Goal: Information Seeking & Learning: Find specific fact

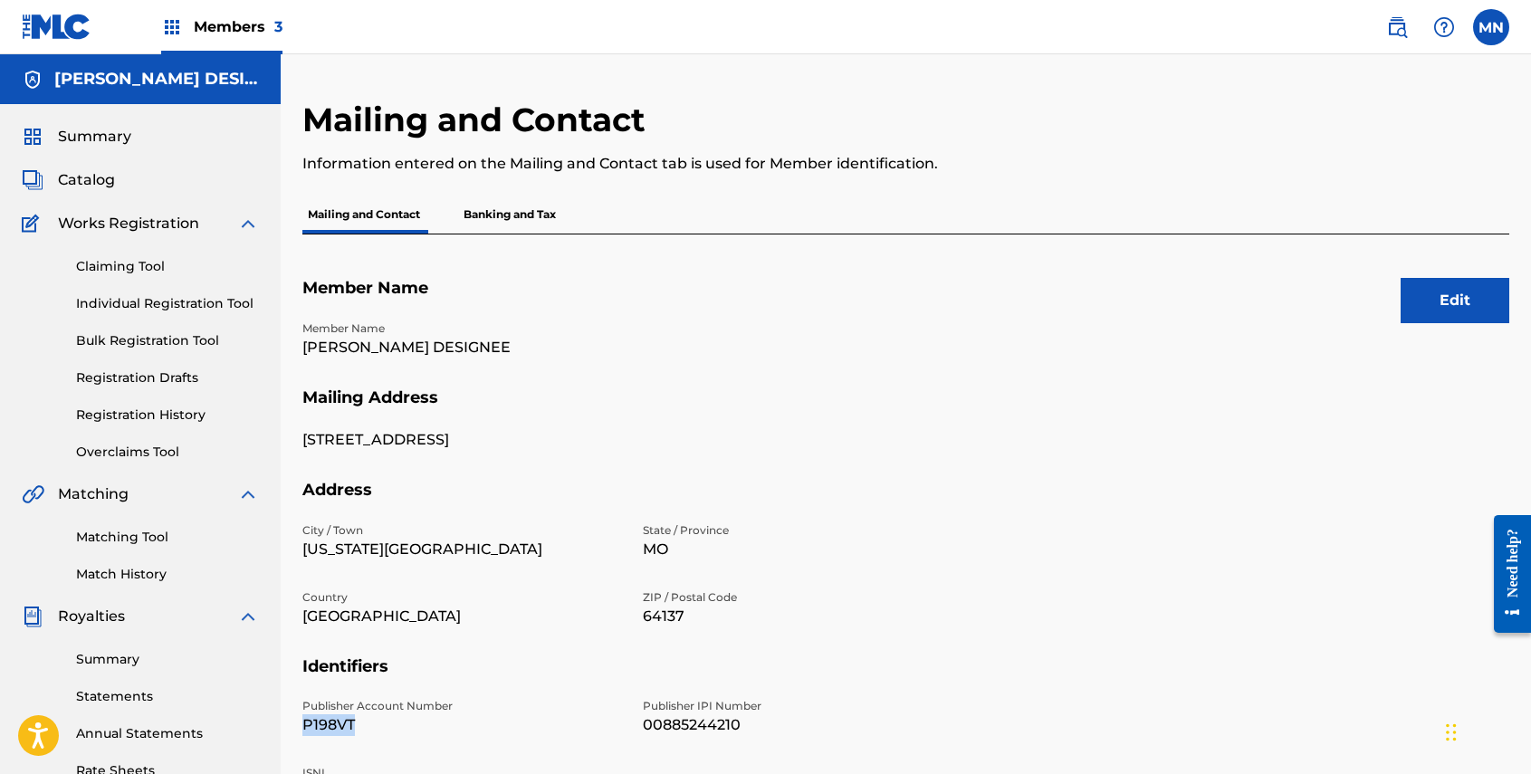
click at [58, 25] on img at bounding box center [57, 27] width 70 height 26
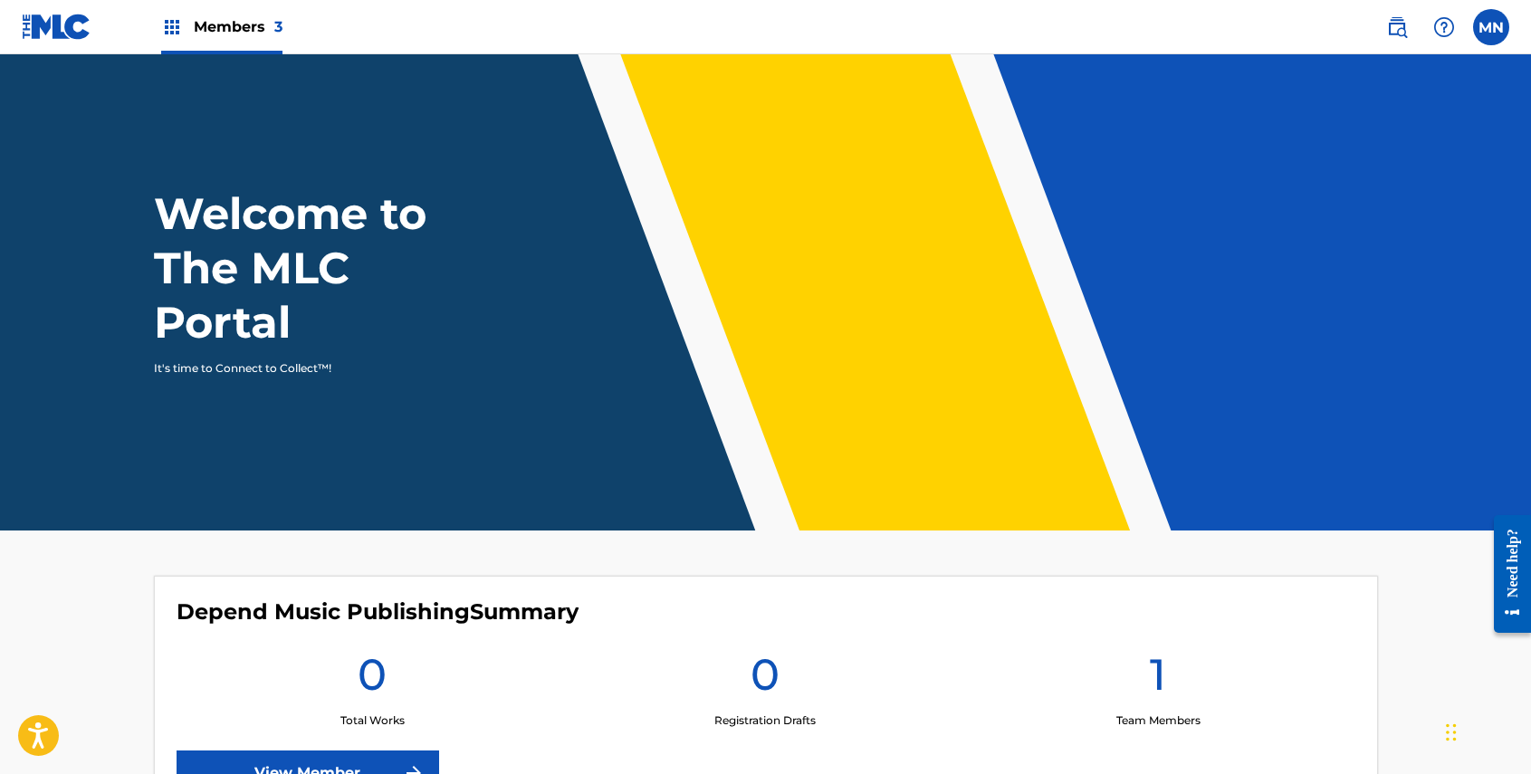
click at [1401, 37] on img at bounding box center [1397, 27] width 22 height 22
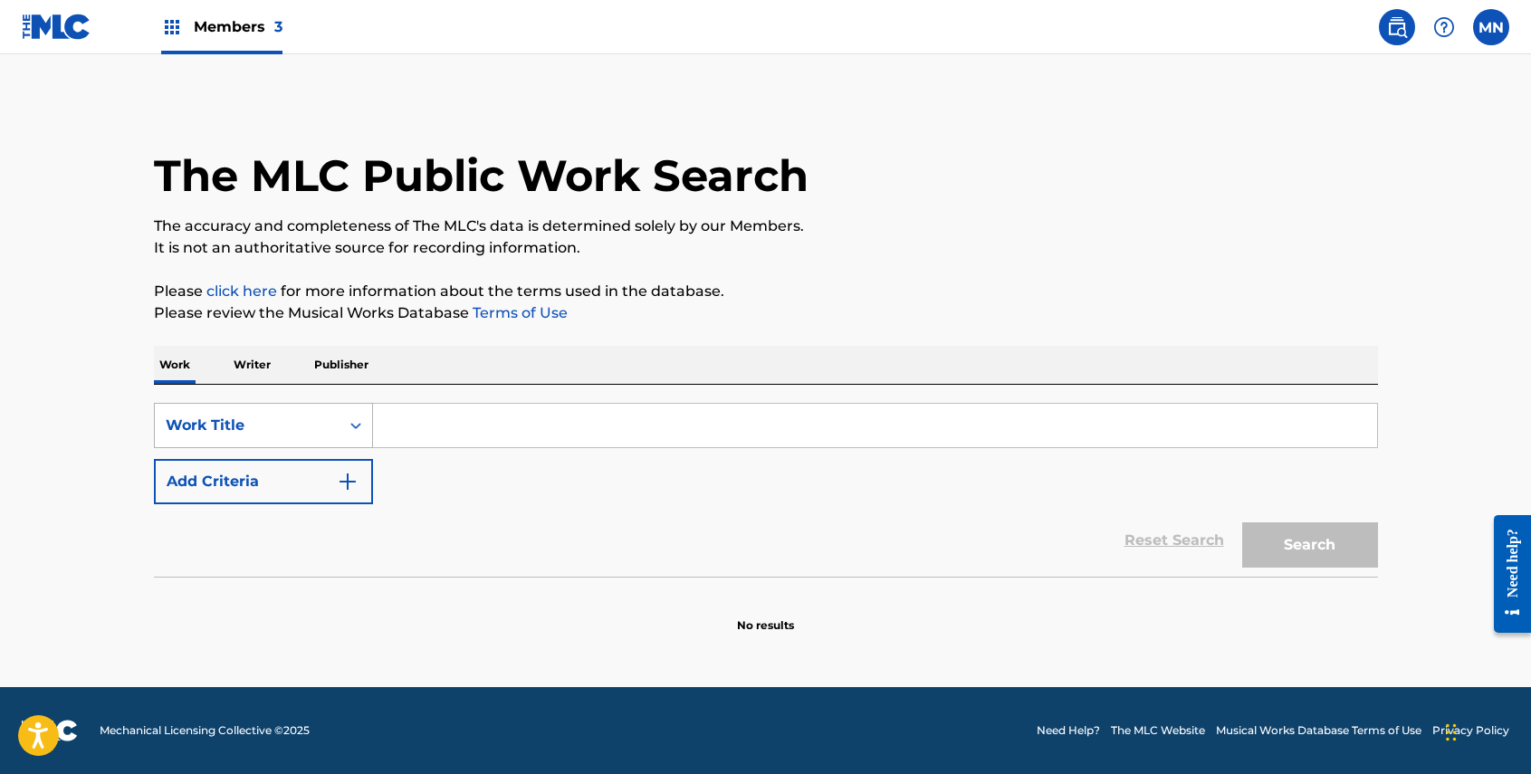
click at [254, 427] on div "Work Title" at bounding box center [247, 426] width 163 height 22
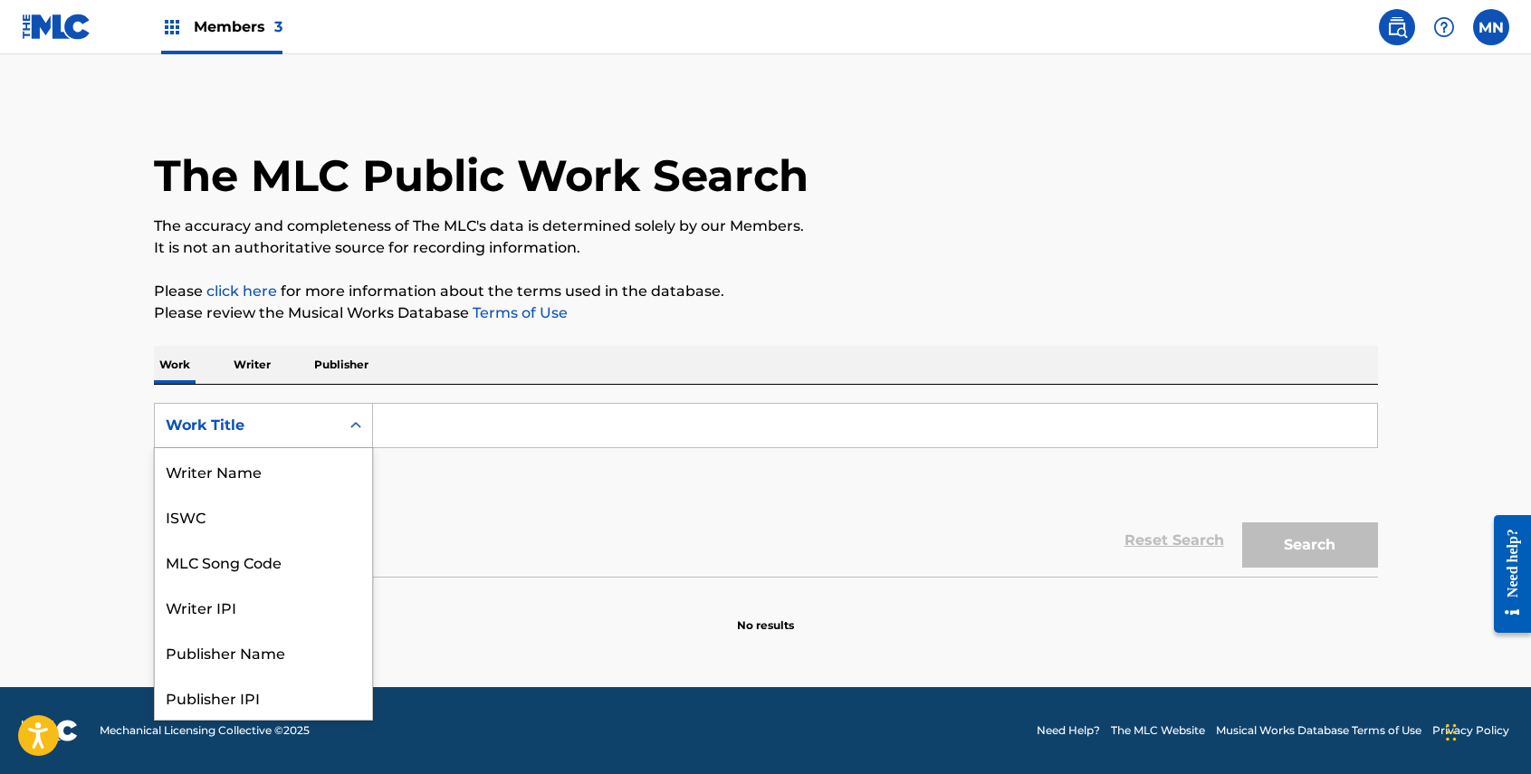
scroll to position [91, 0]
click at [225, 612] on div "Publisher IPI" at bounding box center [263, 606] width 217 height 45
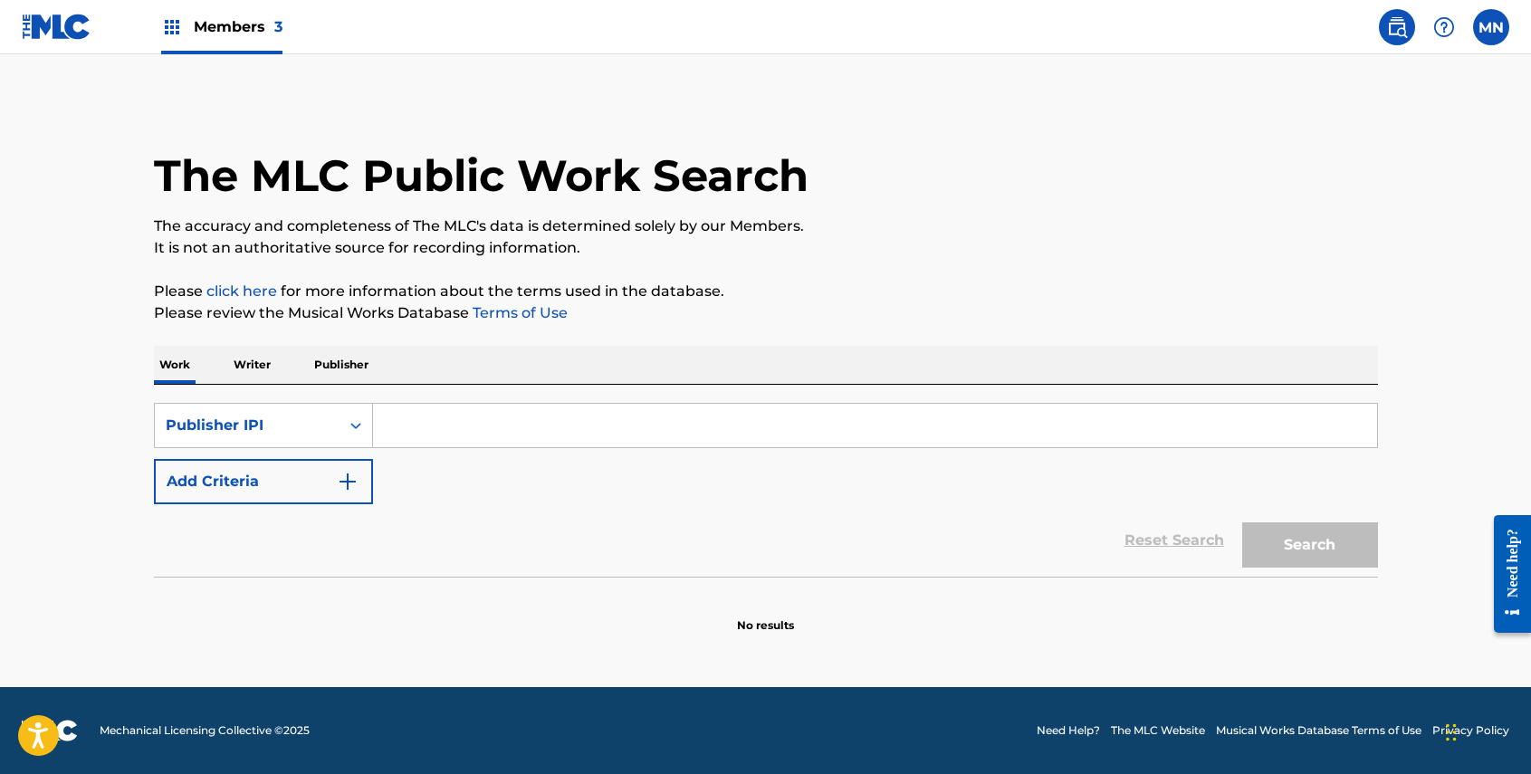
click at [327, 395] on div "SearchWithCriteria8e1a7668-87c6-4aa2-b1fa-93b72f3c0e6a Publisher IPI Add Criter…" at bounding box center [766, 481] width 1224 height 192
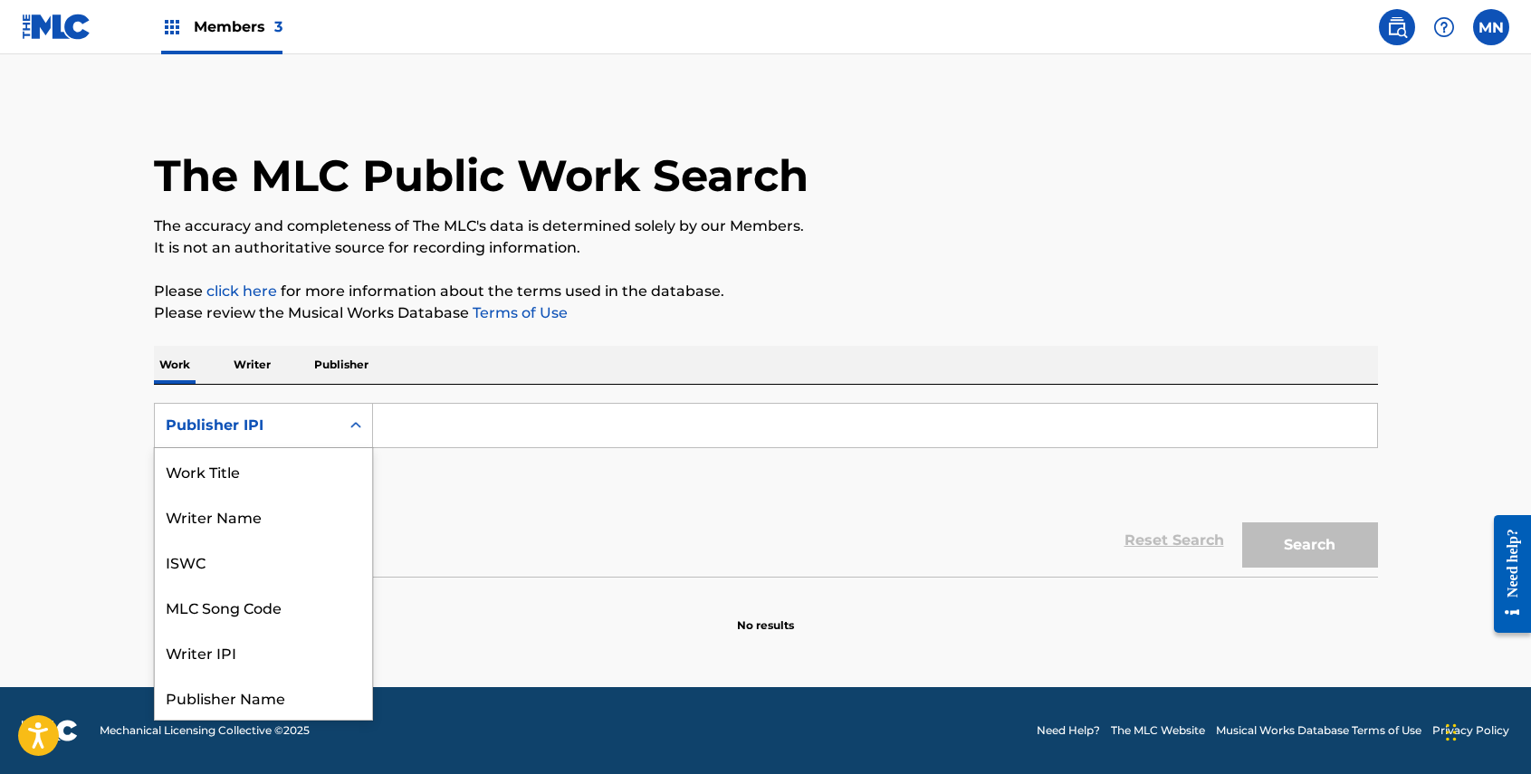
click at [276, 444] on div "Publisher IPI" at bounding box center [263, 425] width 219 height 45
click at [210, 465] on div "ISWC" at bounding box center [263, 470] width 217 height 45
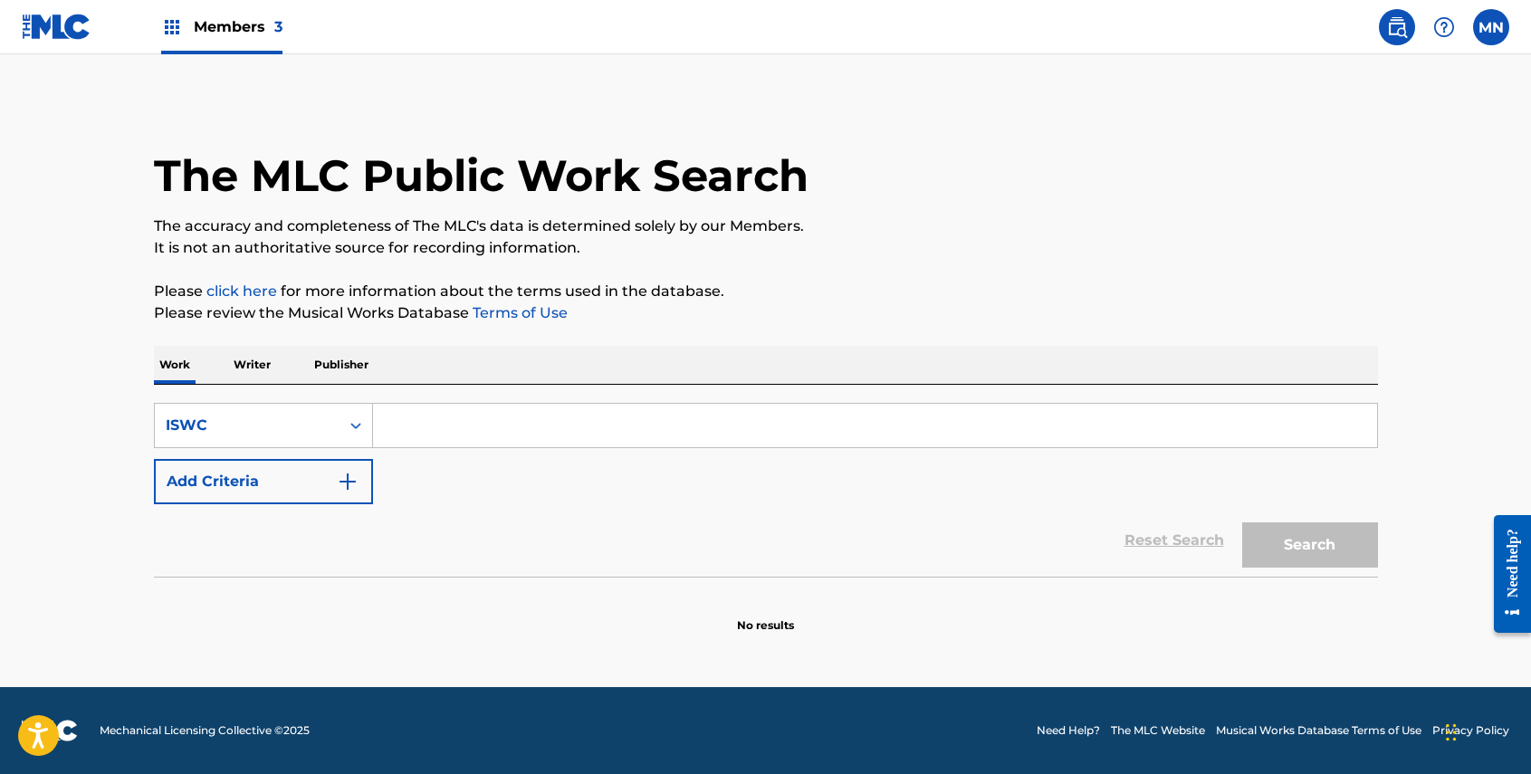
click at [446, 426] on input "Search Form" at bounding box center [875, 425] width 1004 height 43
paste input "T3095065359"
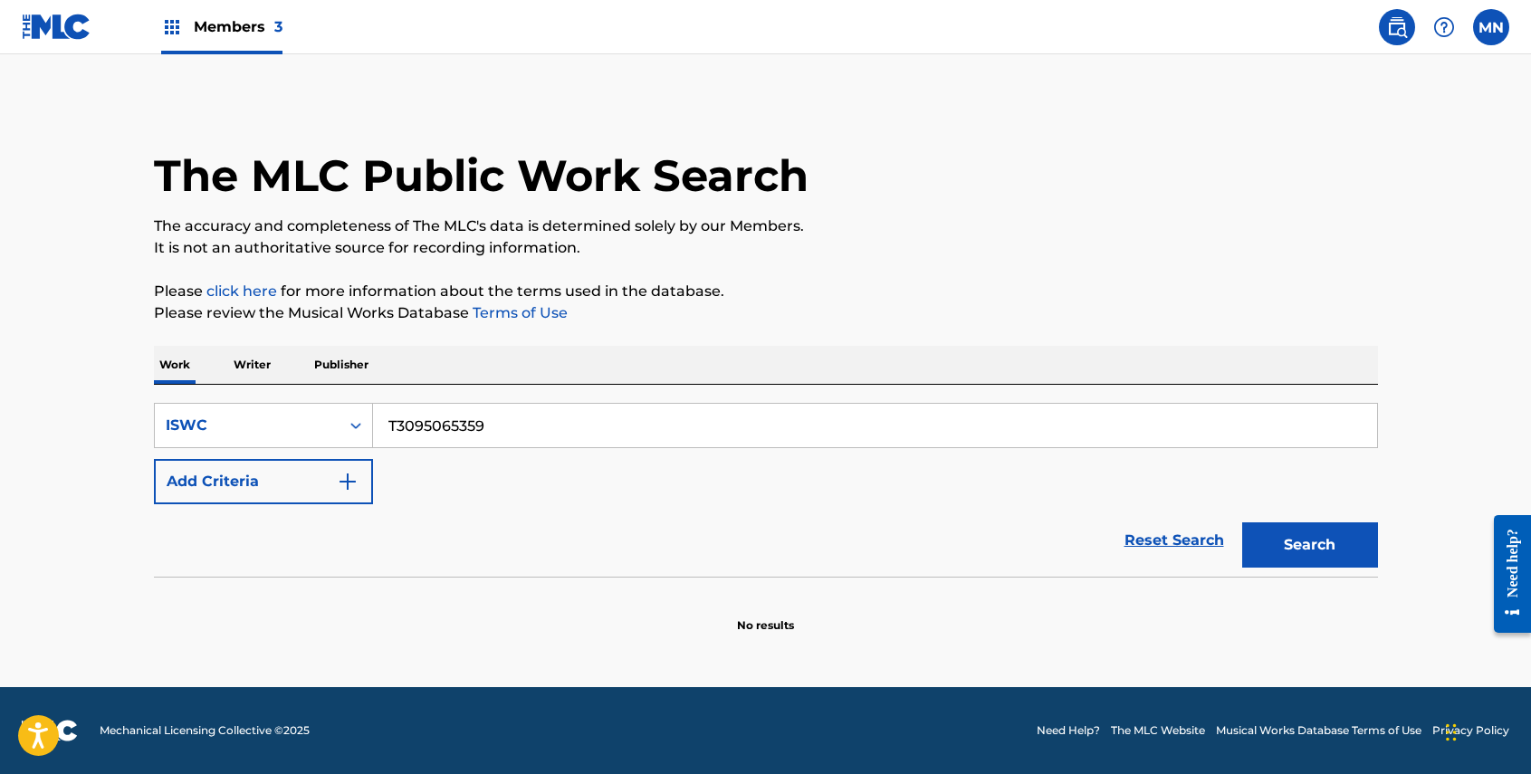
type input "T3095065359"
click at [1314, 548] on button "Search" at bounding box center [1310, 544] width 136 height 45
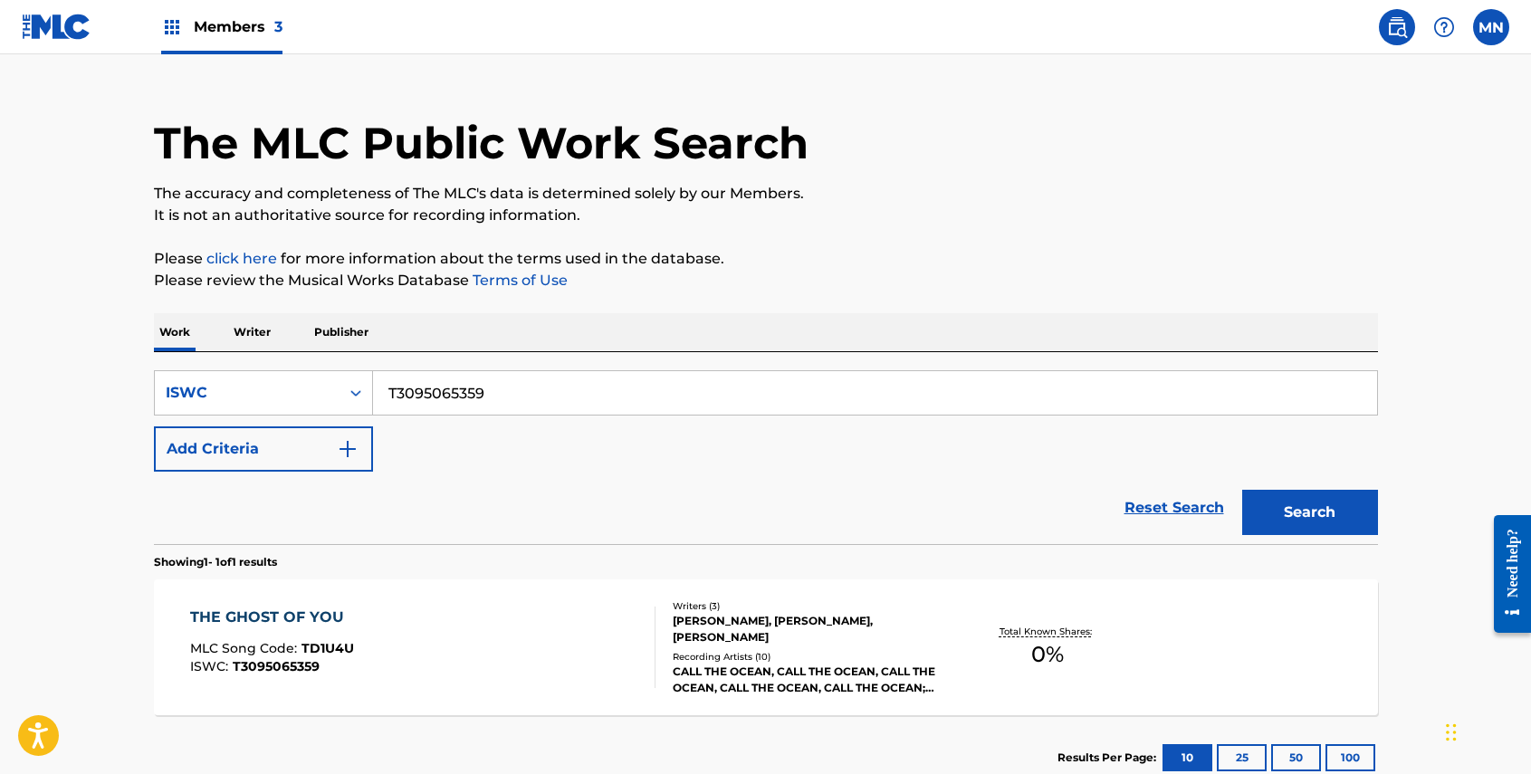
scroll to position [107, 0]
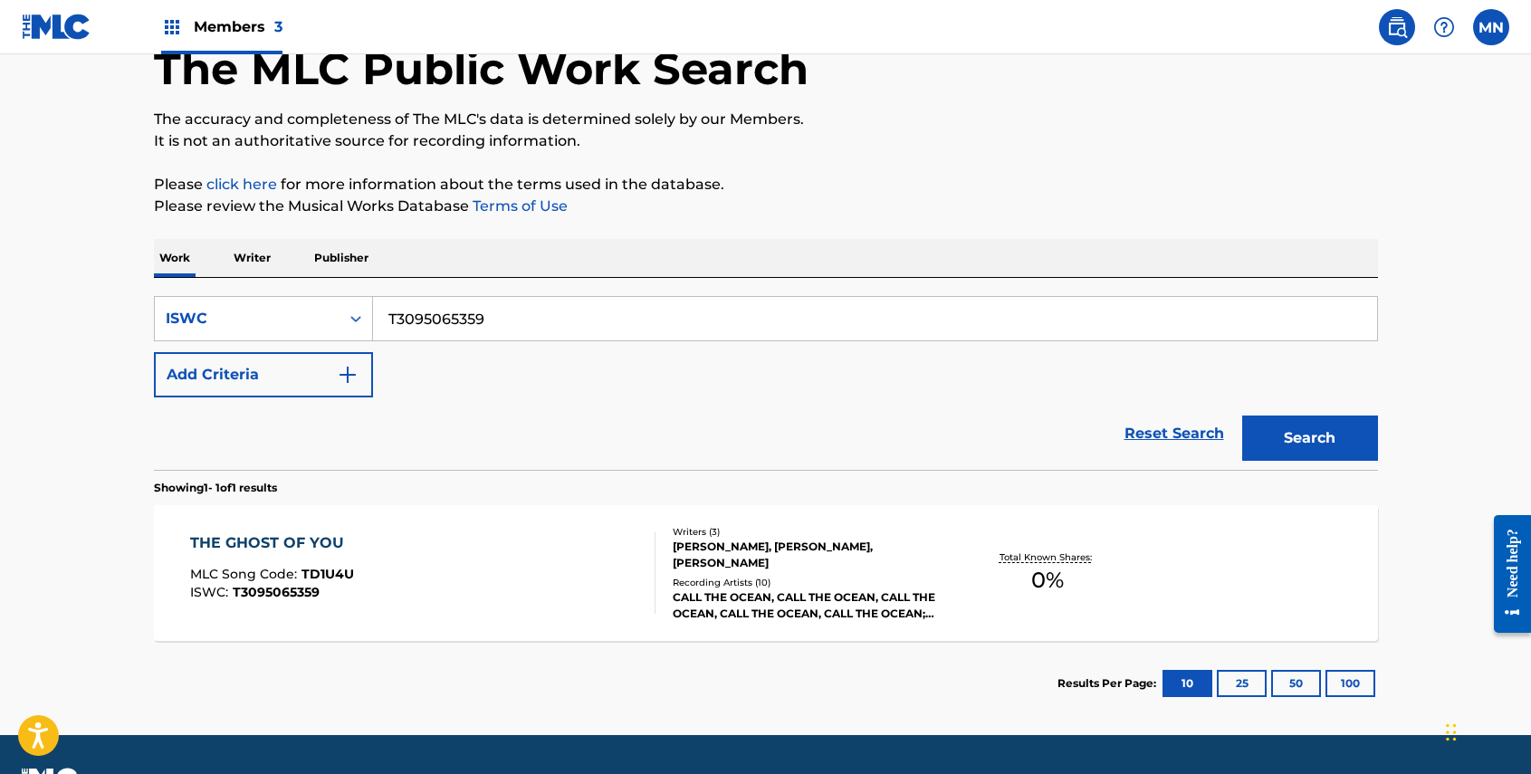
click at [266, 544] on div "THE GHOST OF YOU" at bounding box center [272, 543] width 164 height 22
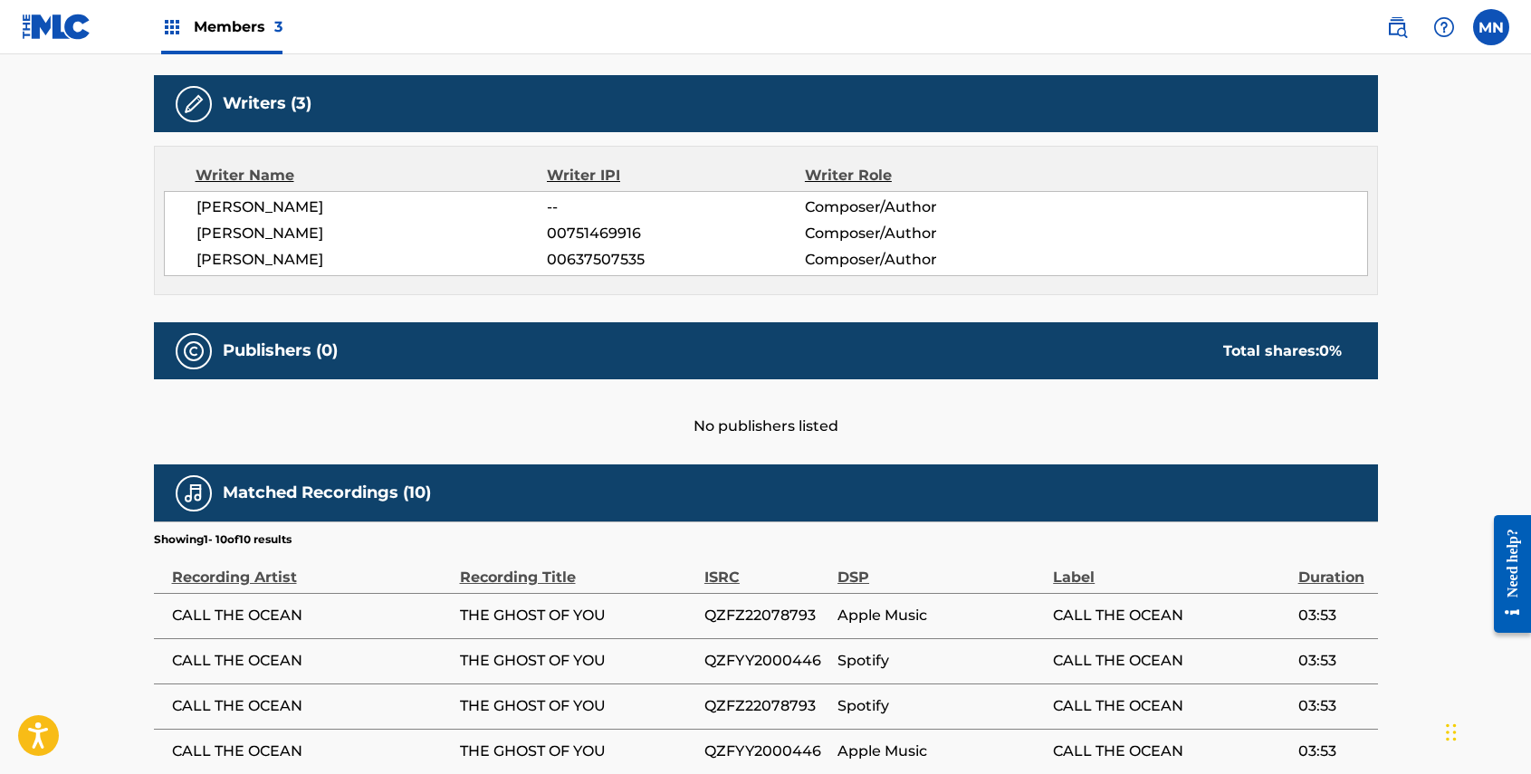
scroll to position [592, 0]
